Goal: Navigation & Orientation: Find specific page/section

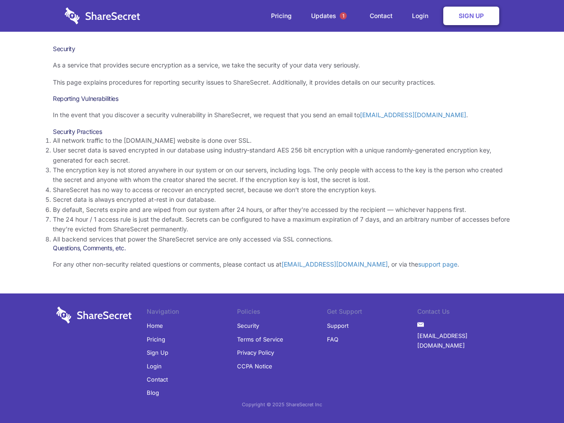
click at [282, 212] on li "By default, Secrets expire and are wiped from our system after 24 hours, or aft…" at bounding box center [282, 210] width 458 height 10
click at [343, 16] on span "1" at bounding box center [343, 15] width 7 height 7
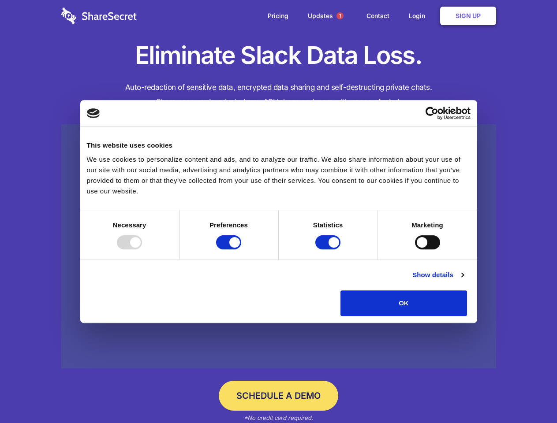
click at [142, 249] on div at bounding box center [129, 242] width 25 height 14
click at [241, 249] on input "Preferences" at bounding box center [228, 242] width 25 height 14
checkbox input "false"
click at [329, 249] on input "Statistics" at bounding box center [327, 242] width 25 height 14
checkbox input "false"
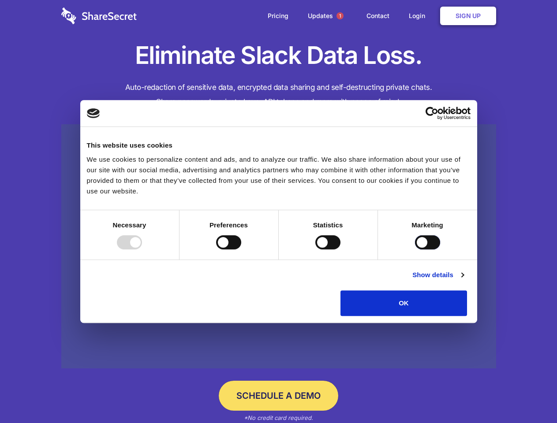
click at [415, 249] on input "Marketing" at bounding box center [427, 242] width 25 height 14
checkbox input "true"
click at [463, 280] on link "Show details" at bounding box center [437, 275] width 51 height 11
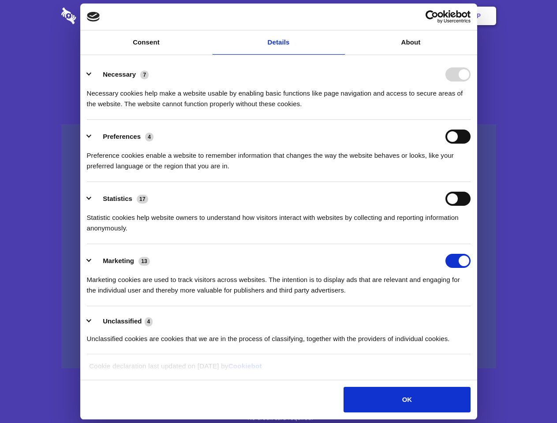
click at [470, 120] on li "Necessary 7 Necessary cookies help make a website usable by enabling basic func…" at bounding box center [278, 89] width 383 height 62
click at [339, 16] on span "1" at bounding box center [339, 15] width 7 height 7
